Goal: Task Accomplishment & Management: Use online tool/utility

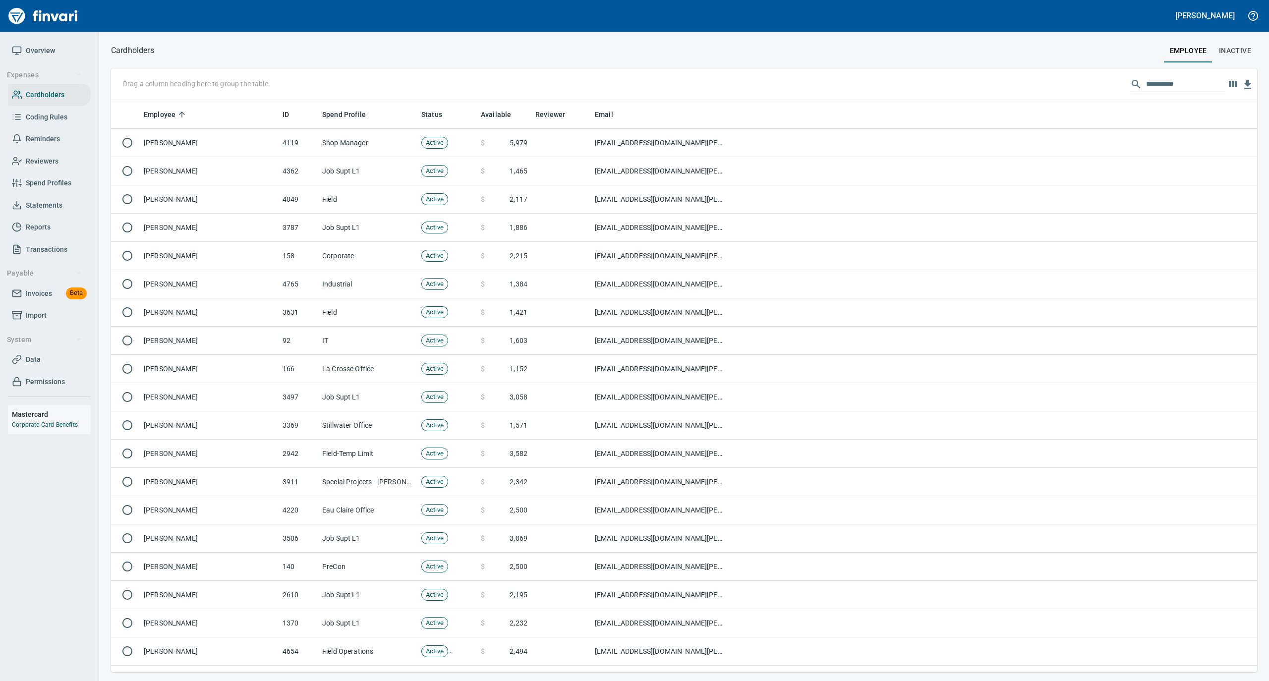
scroll to position [562, 1126]
click at [1162, 84] on input "text" at bounding box center [1185, 84] width 79 height 16
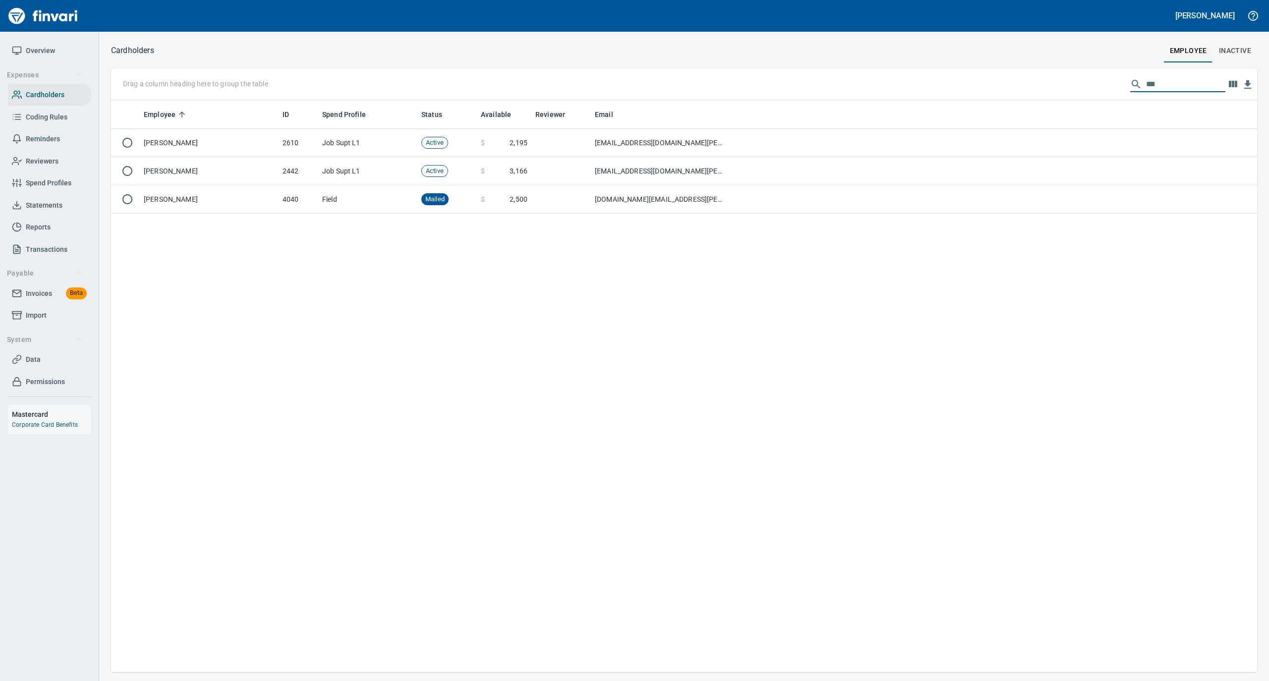
drag, startPoint x: 1161, startPoint y: 76, endPoint x: 1125, endPoint y: 76, distance: 35.7
click at [1130, 76] on div "***" at bounding box center [1177, 84] width 95 height 16
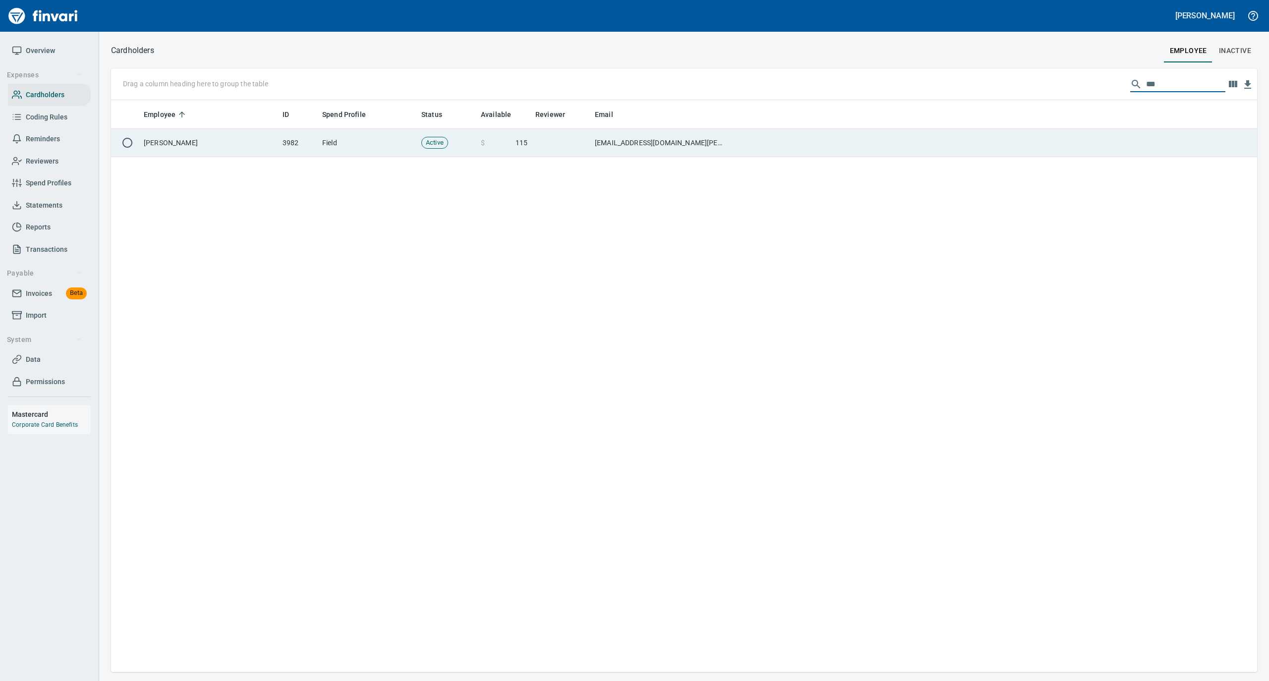
type input "***"
click at [752, 140] on td at bounding box center [993, 143] width 527 height 28
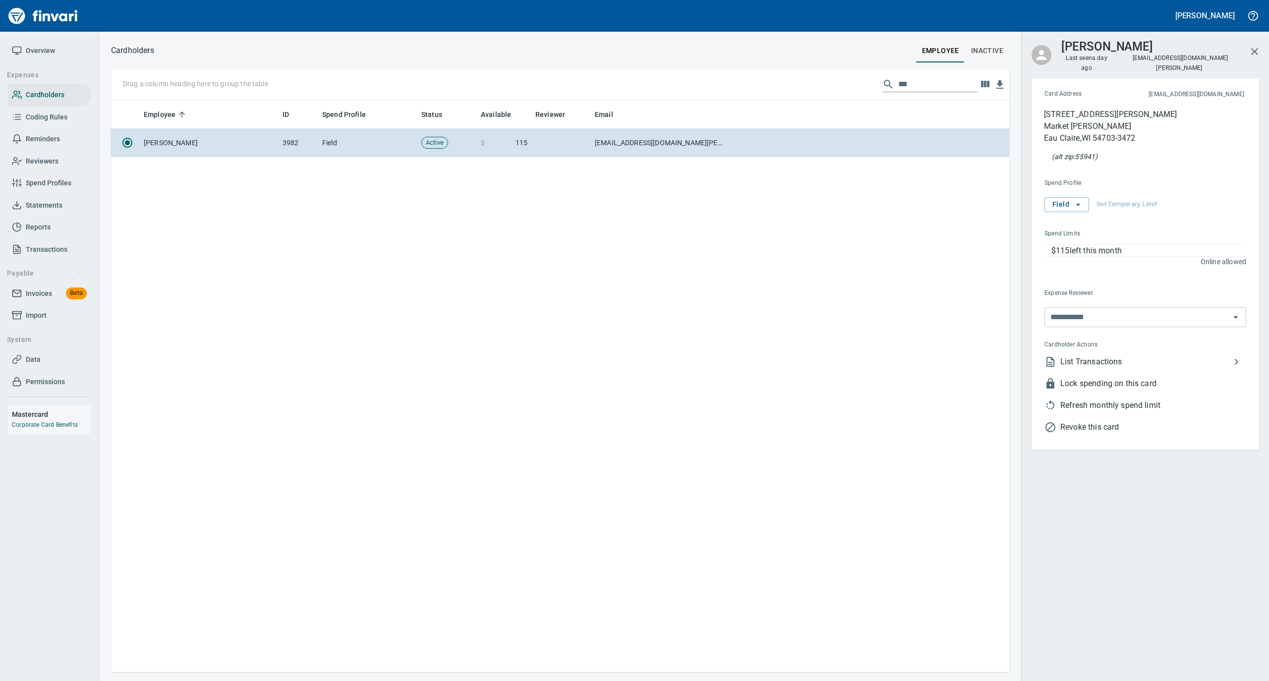
click at [1085, 399] on span "Refresh monthly spend limit" at bounding box center [1153, 405] width 186 height 12
click at [44, 49] on span "Overview" at bounding box center [40, 51] width 29 height 12
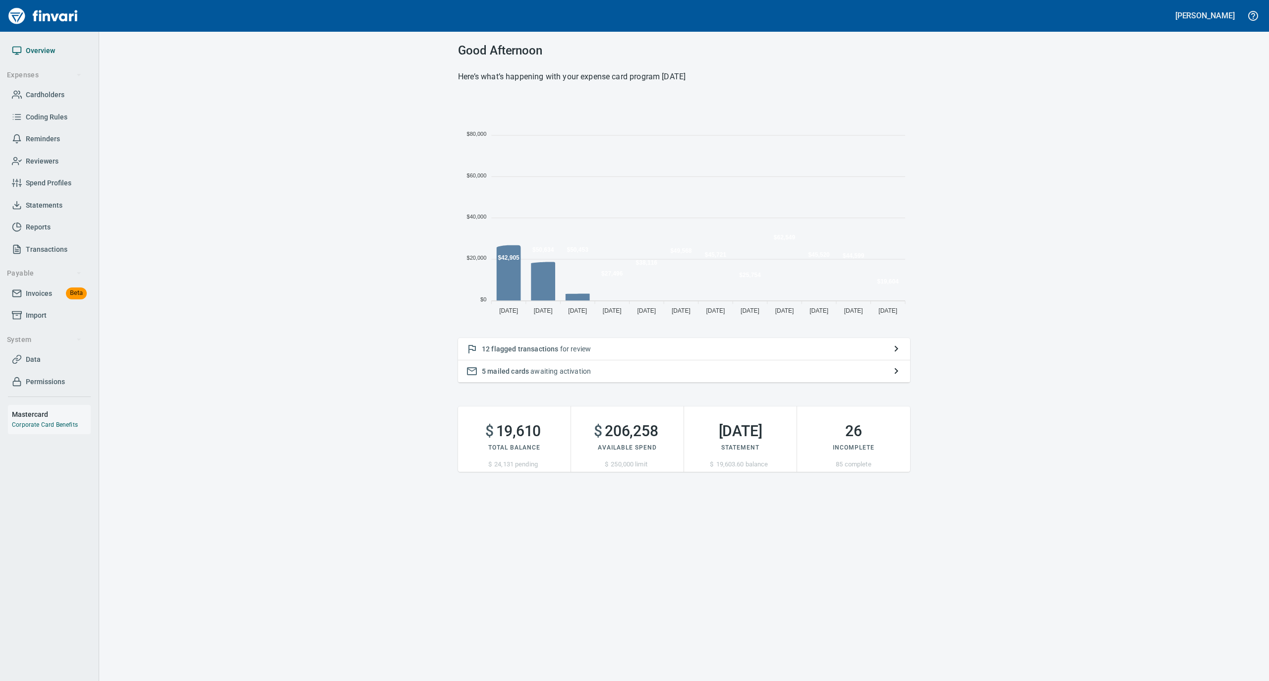
scroll to position [221, 442]
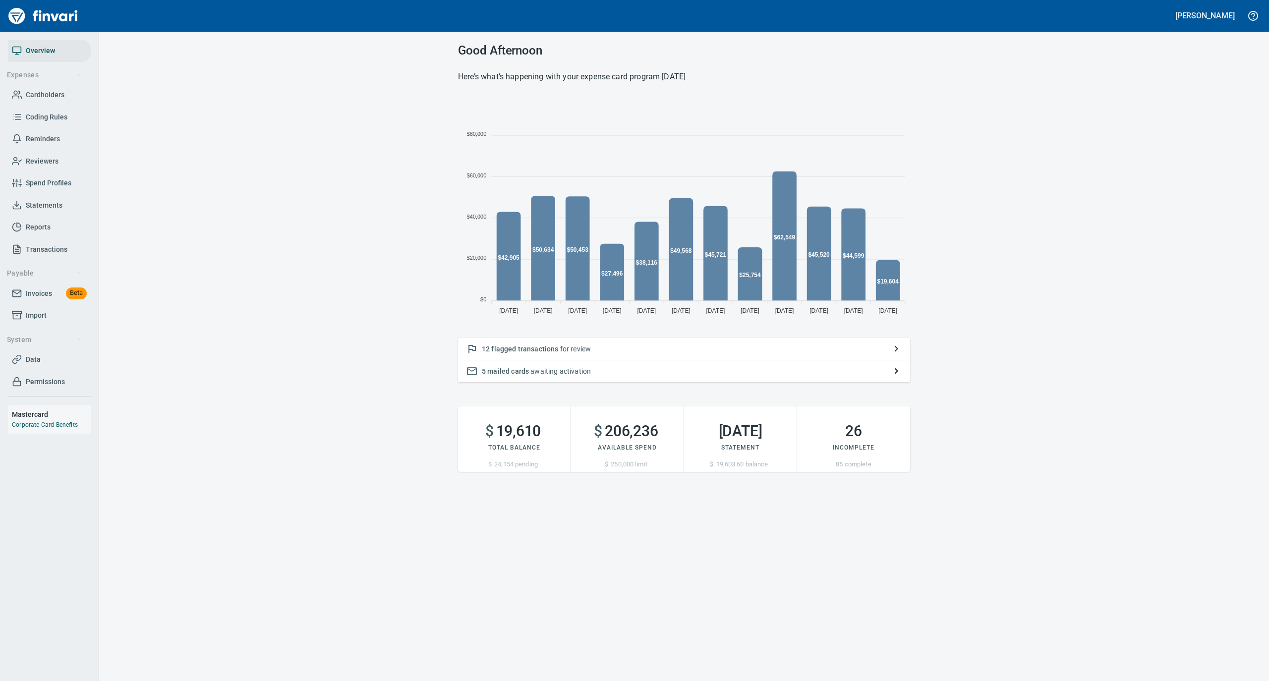
click at [48, 94] on span "Cardholders" at bounding box center [45, 95] width 39 height 12
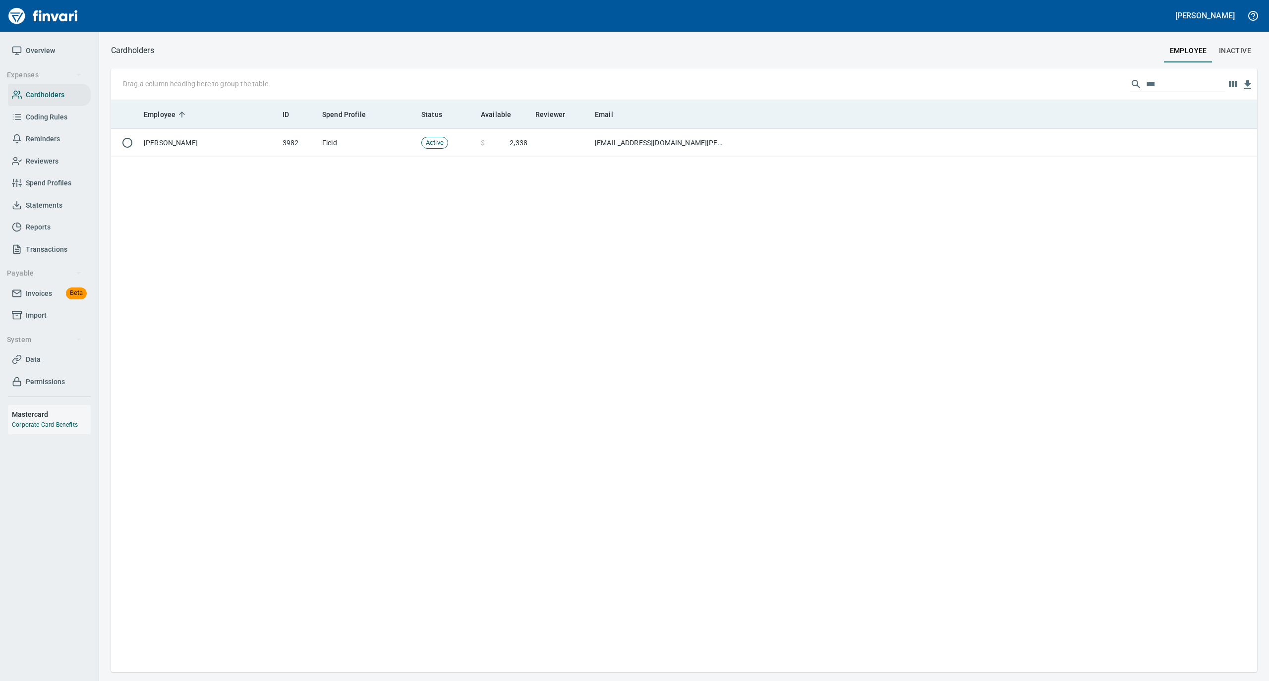
scroll to position [562, 1136]
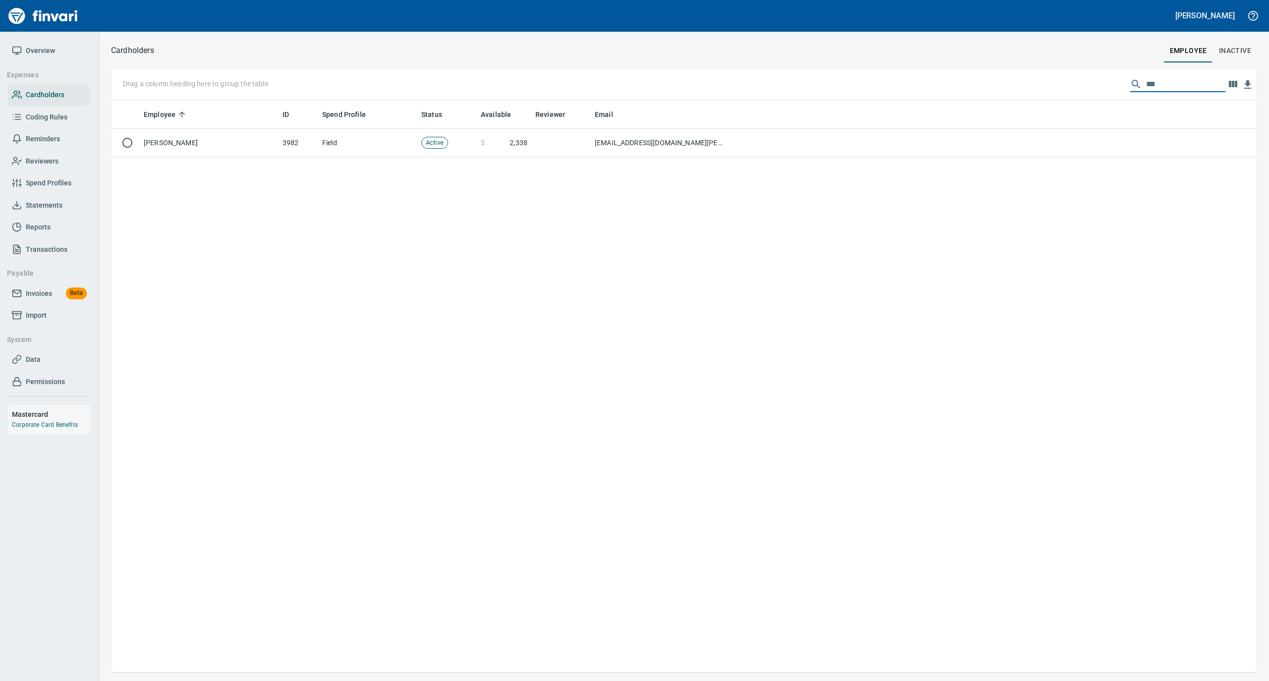
drag, startPoint x: 1169, startPoint y: 76, endPoint x: 1120, endPoint y: 84, distance: 49.2
click at [1120, 84] on div "Drag a column heading here to group the table ***" at bounding box center [684, 84] width 1146 height 32
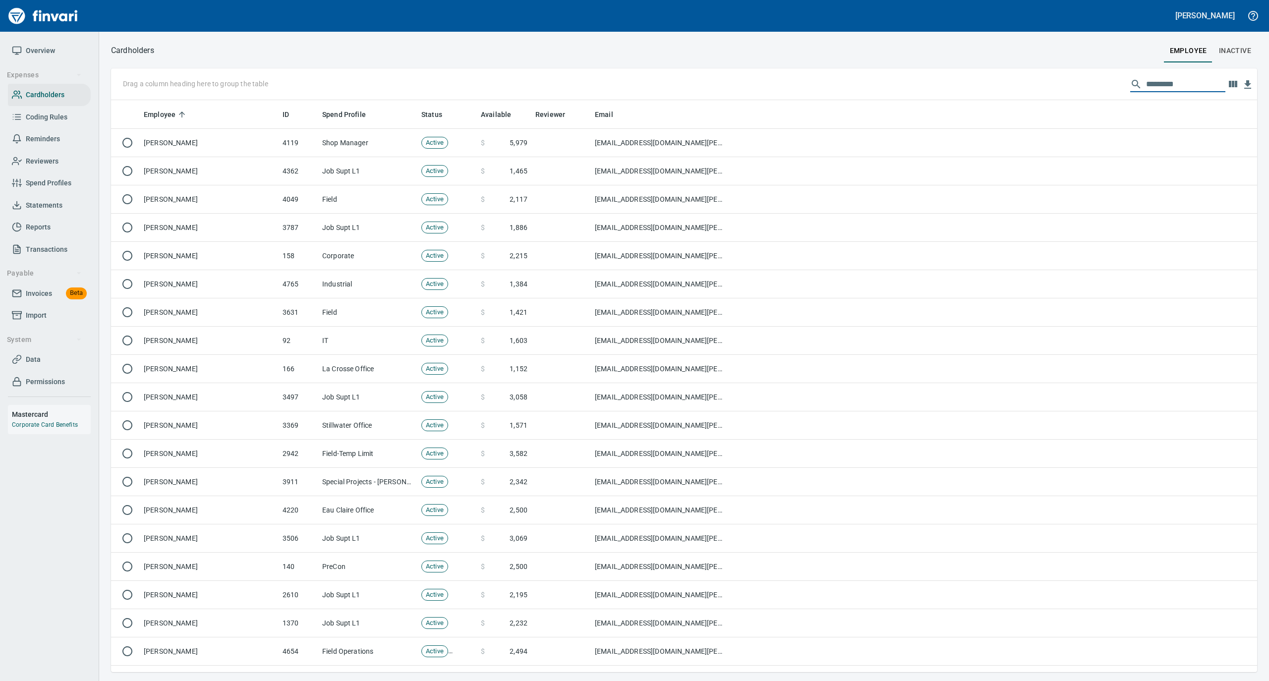
scroll to position [562, 1126]
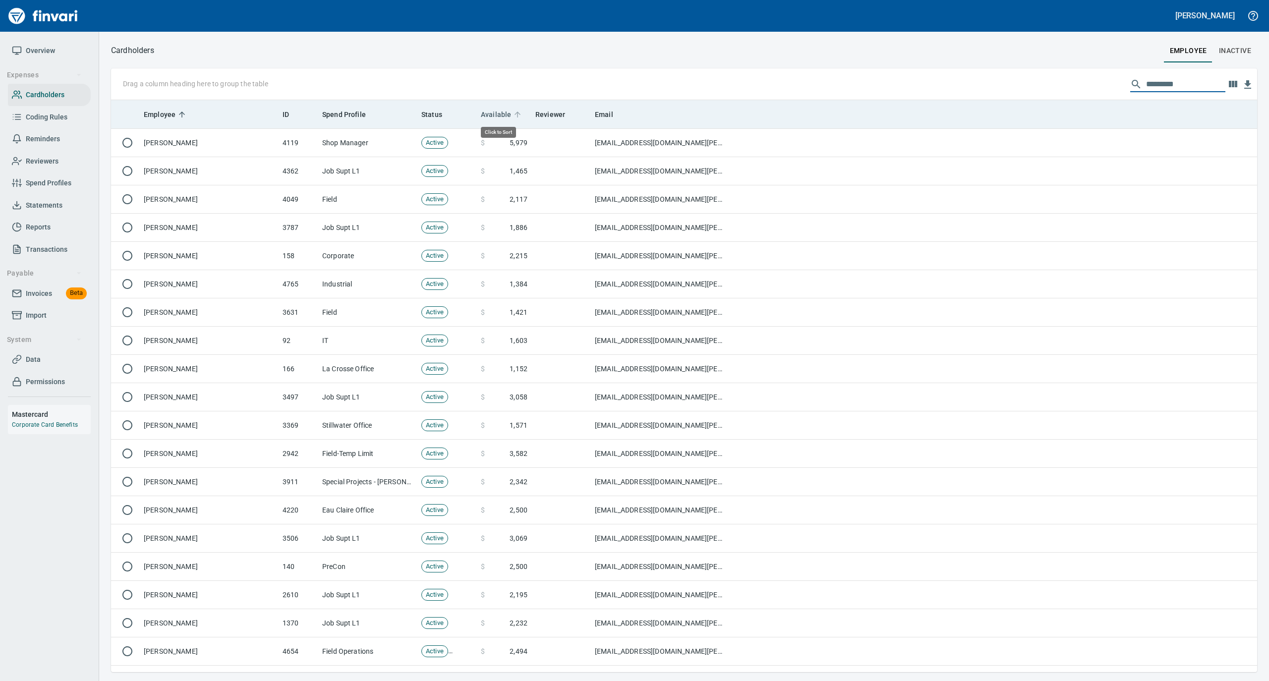
click at [516, 115] on icon at bounding box center [517, 115] width 6 height 6
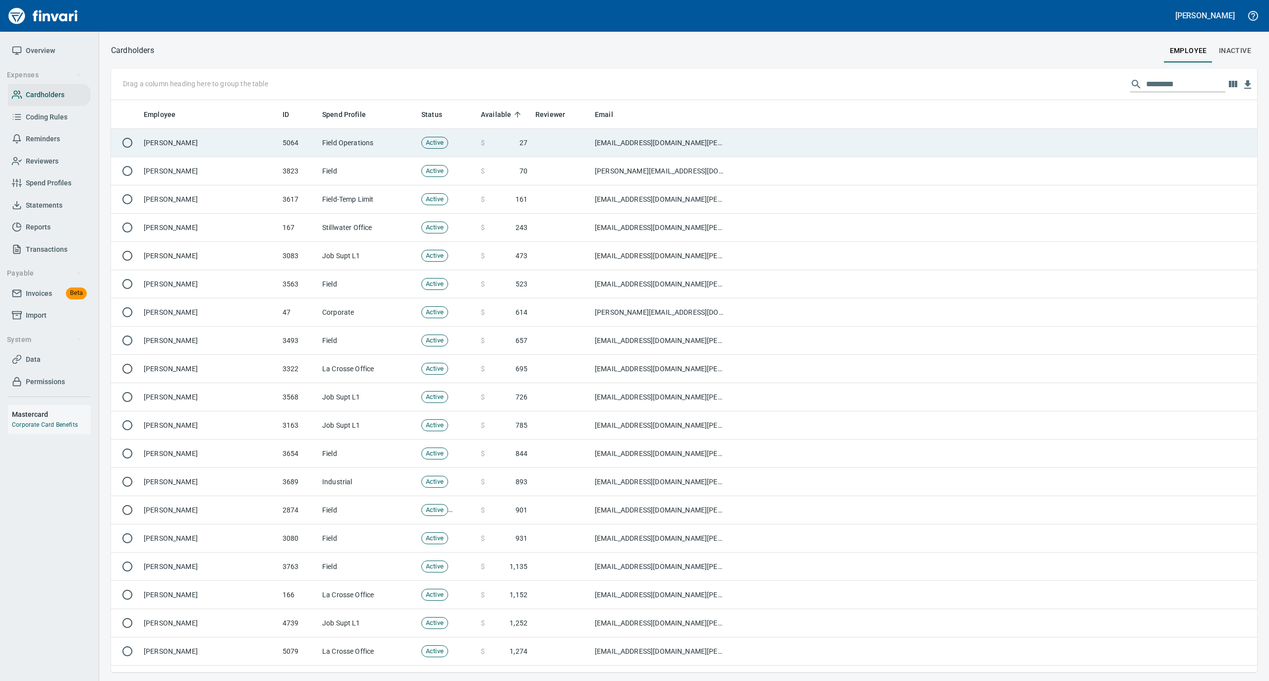
click at [357, 136] on td "Field Operations" at bounding box center [367, 143] width 99 height 28
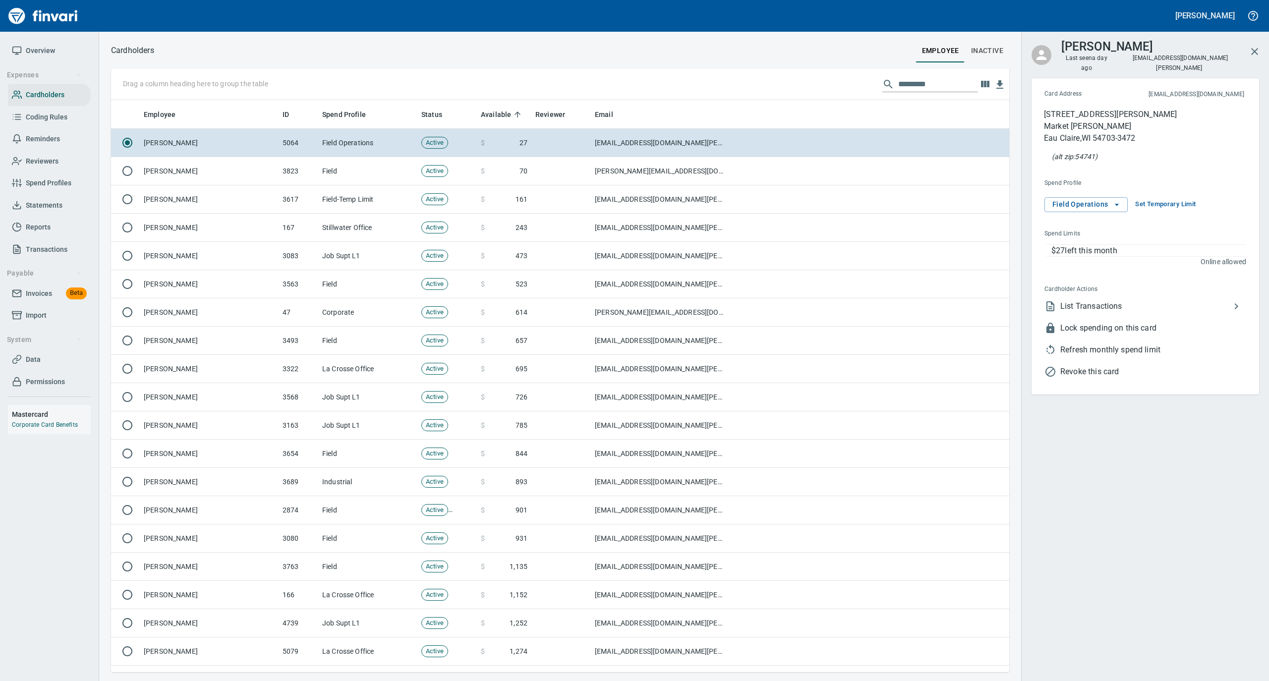
scroll to position [562, 878]
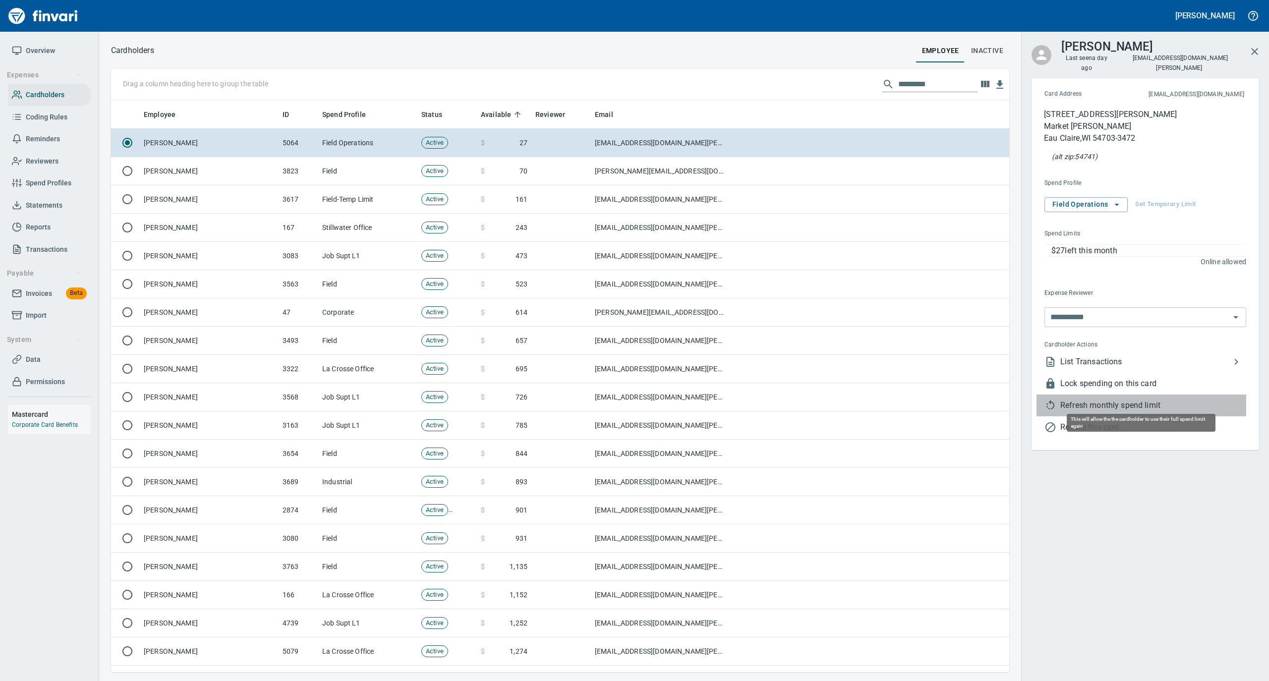
click at [1085, 399] on span "Refresh monthly spend limit" at bounding box center [1153, 405] width 186 height 12
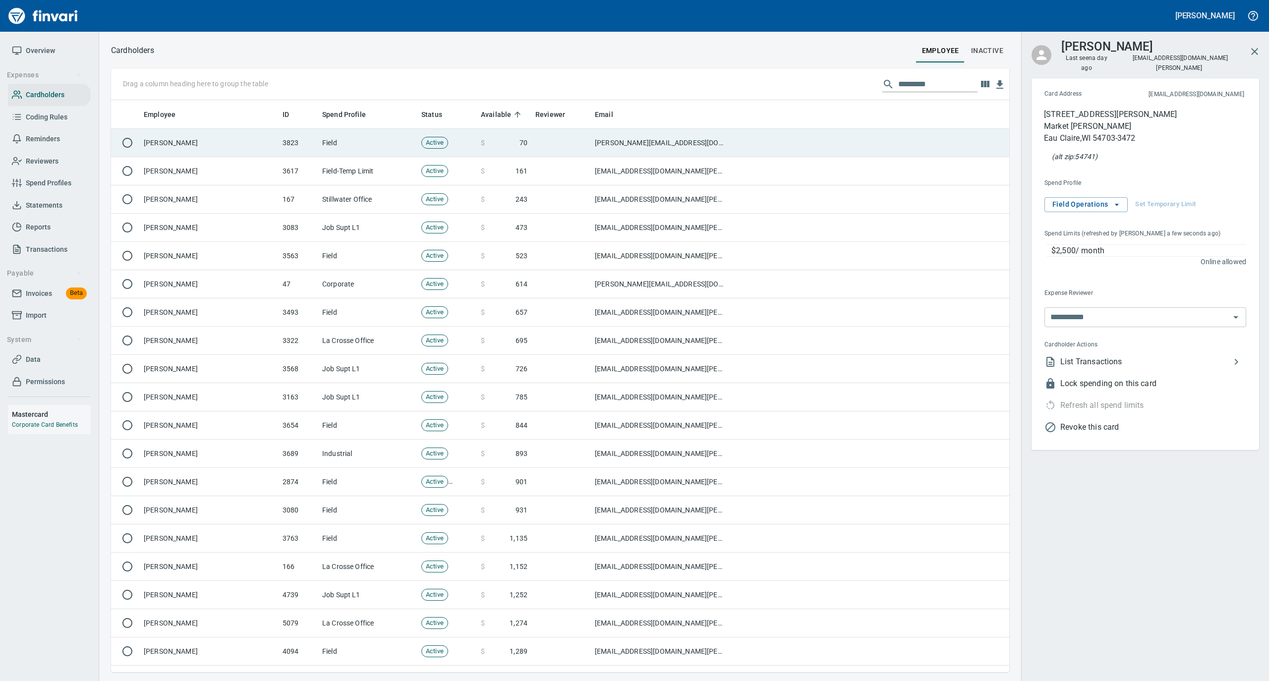
click at [365, 137] on td "Field" at bounding box center [367, 143] width 99 height 28
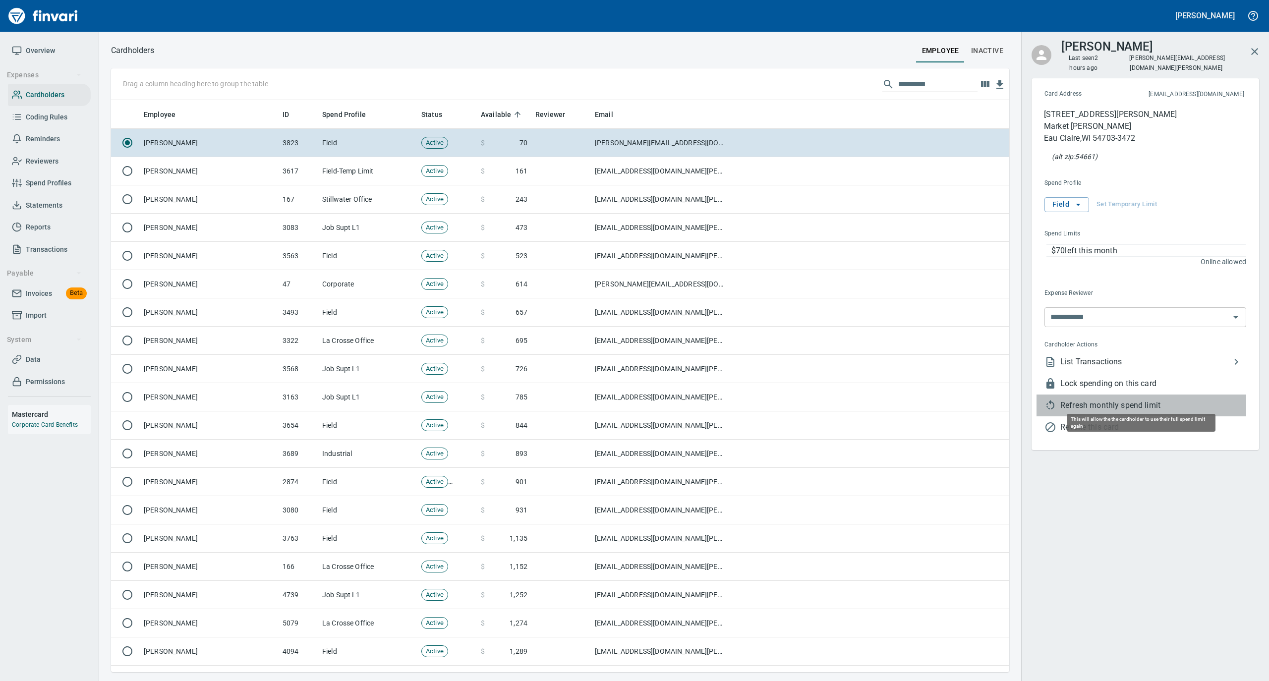
click at [1093, 399] on span "Refresh monthly spend limit" at bounding box center [1153, 405] width 186 height 12
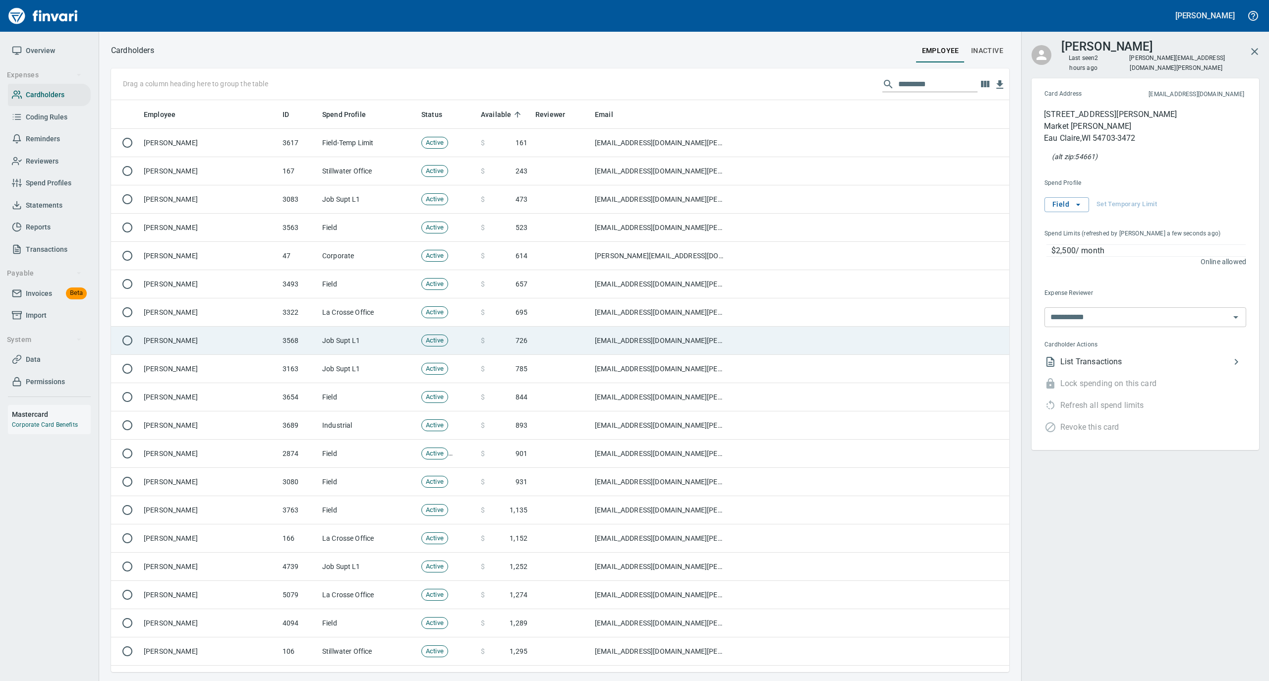
scroll to position [562, 878]
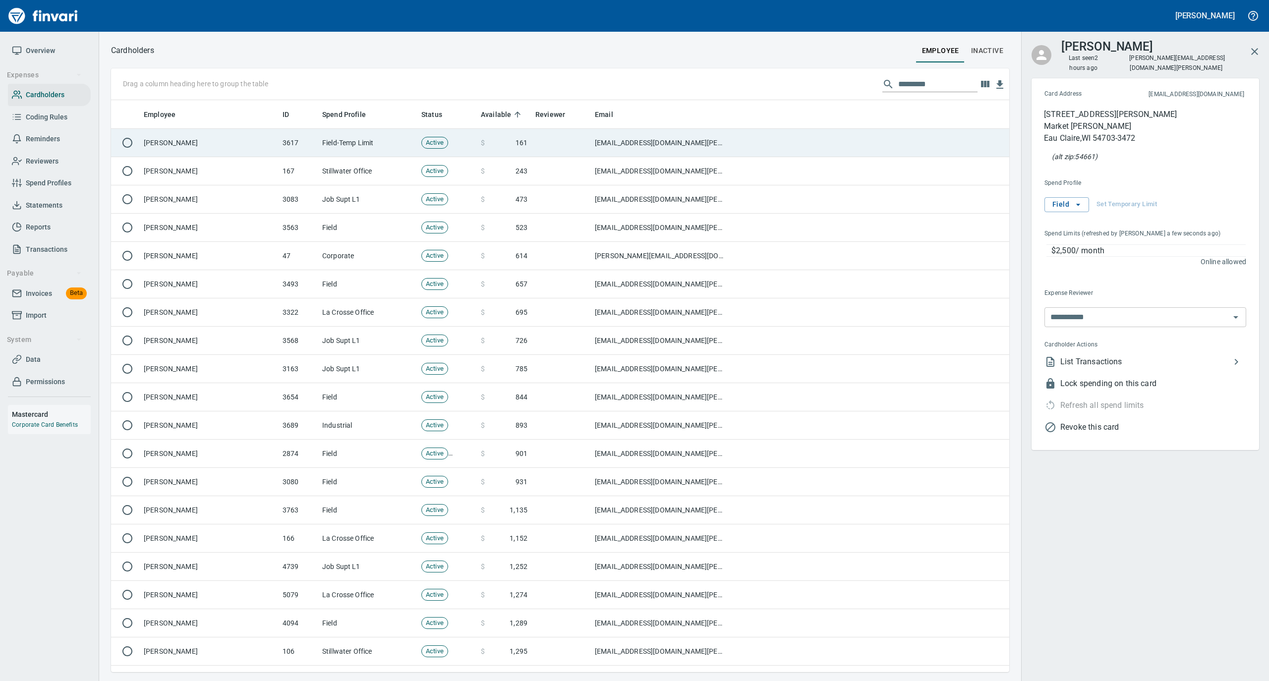
click at [272, 135] on td "[PERSON_NAME]" at bounding box center [209, 143] width 139 height 28
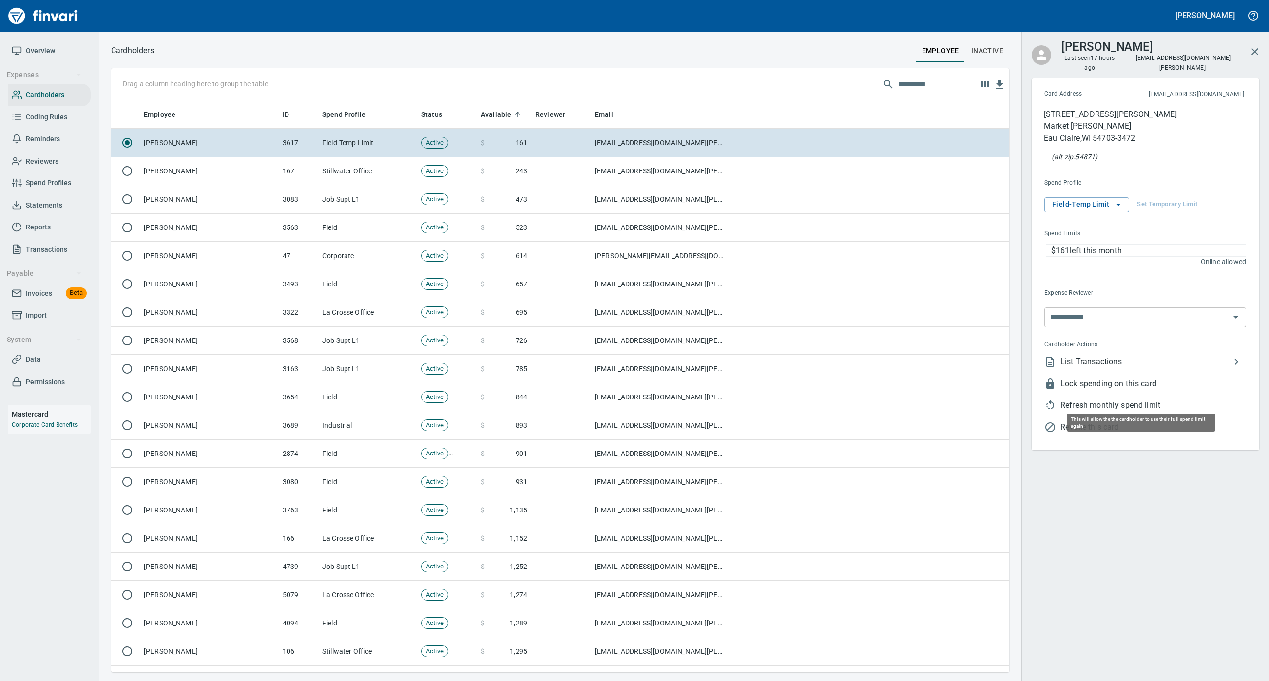
scroll to position [562, 878]
click at [1069, 401] on span "Refresh monthly spend limit" at bounding box center [1153, 405] width 186 height 12
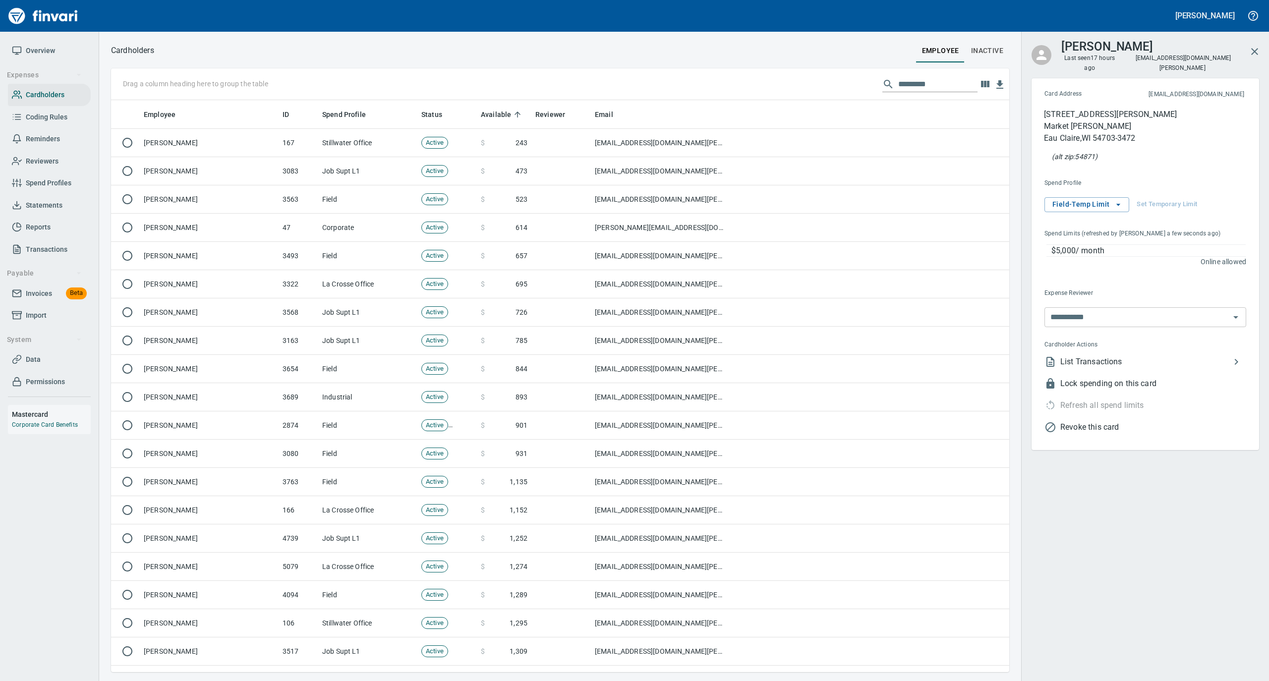
click at [45, 48] on span "Overview" at bounding box center [40, 51] width 29 height 12
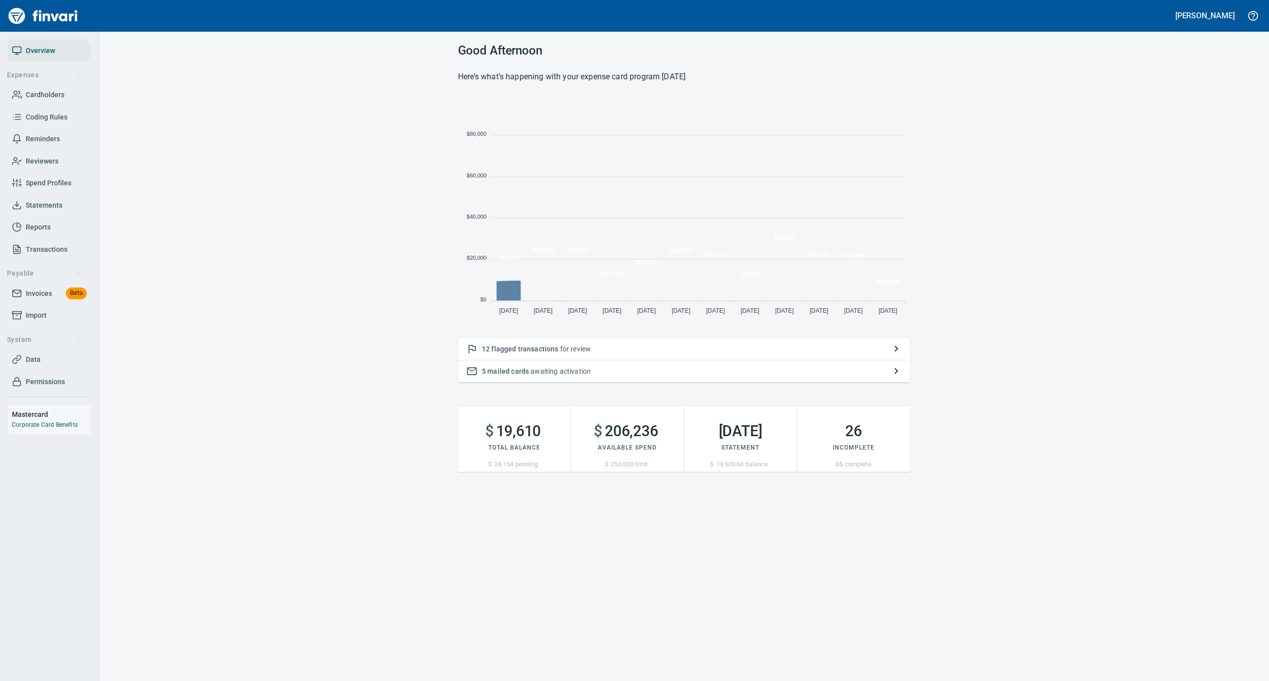
scroll to position [221, 442]
